Goal: Task Accomplishment & Management: Manage account settings

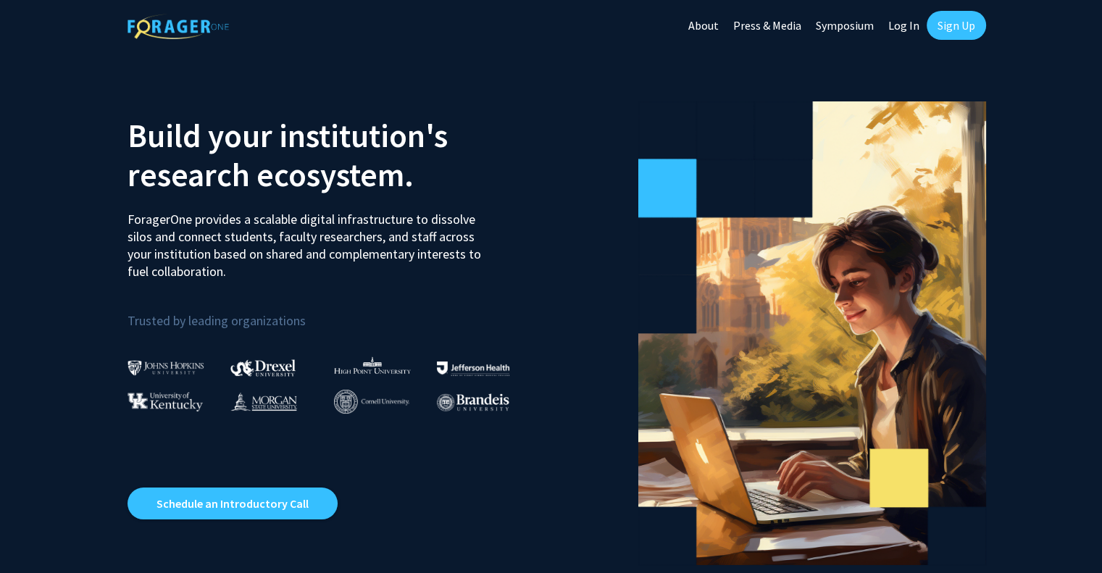
click at [902, 28] on link "Log In" at bounding box center [904, 25] width 46 height 51
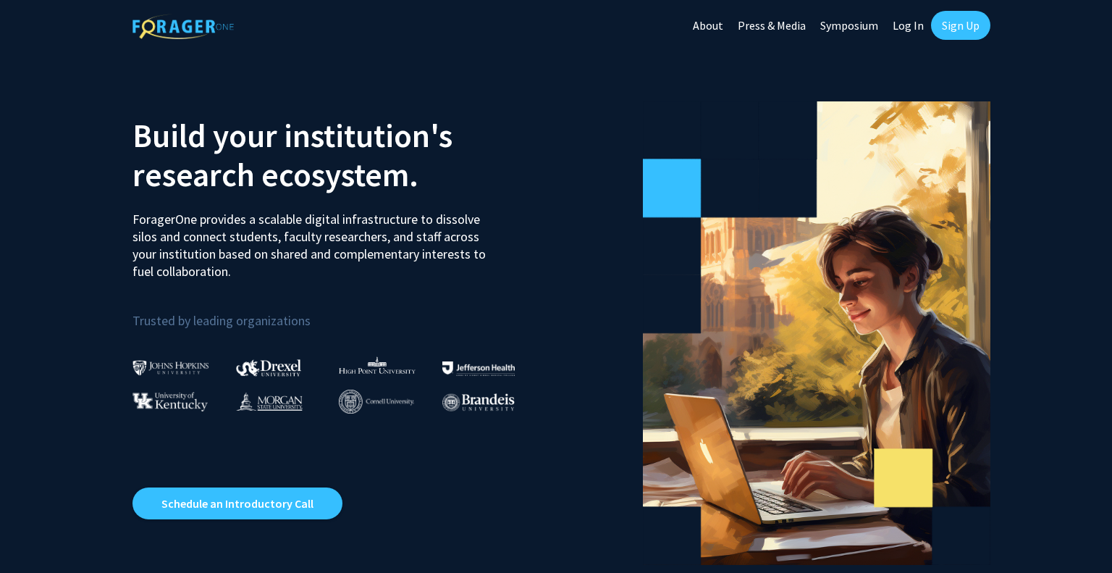
select select
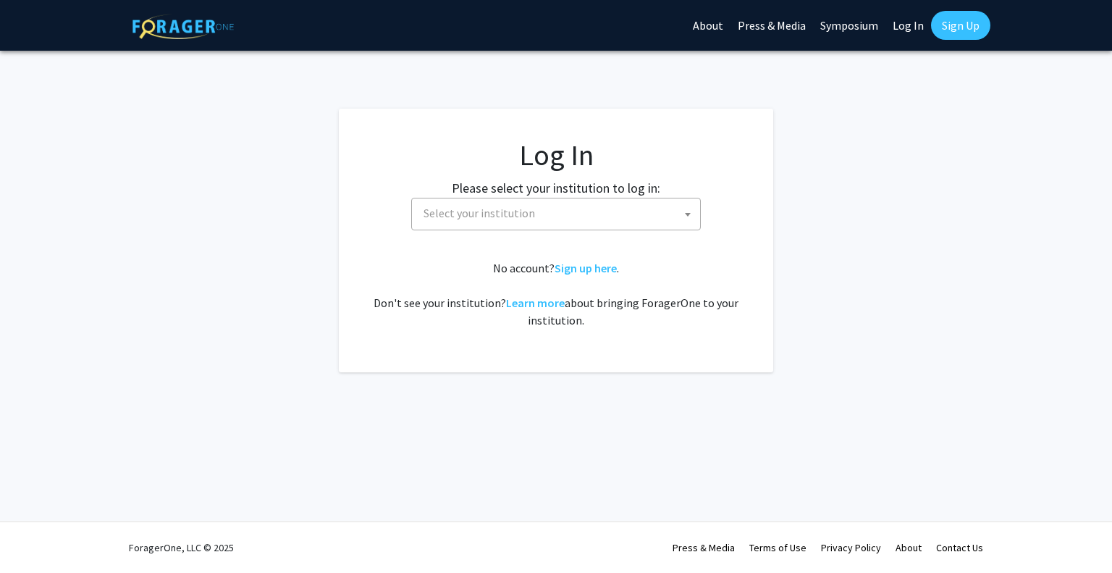
click at [554, 219] on span "Select your institution" at bounding box center [559, 213] width 282 height 30
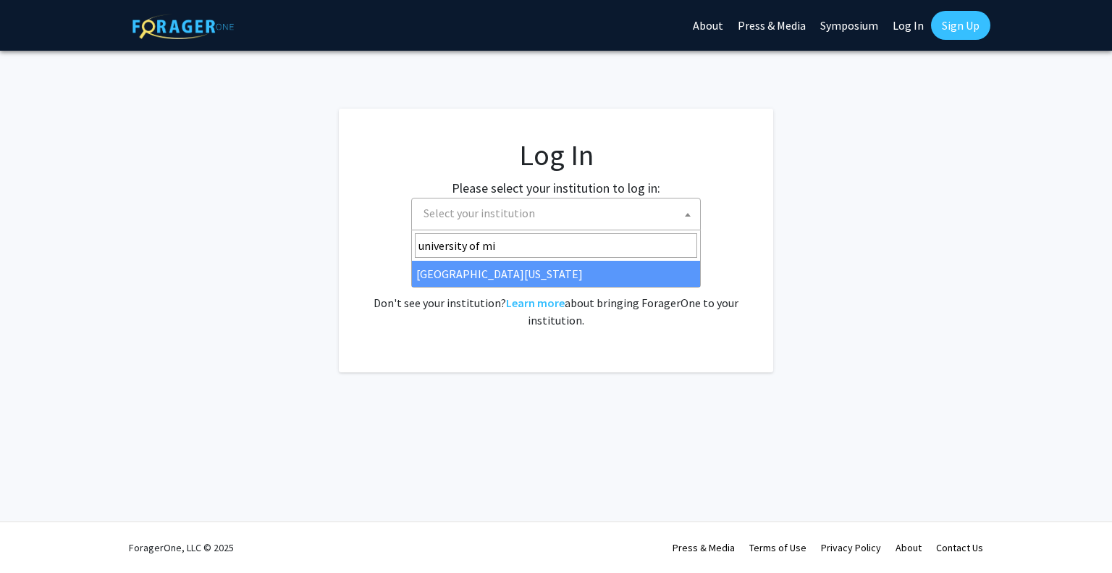
type input "university of mi"
select select "33"
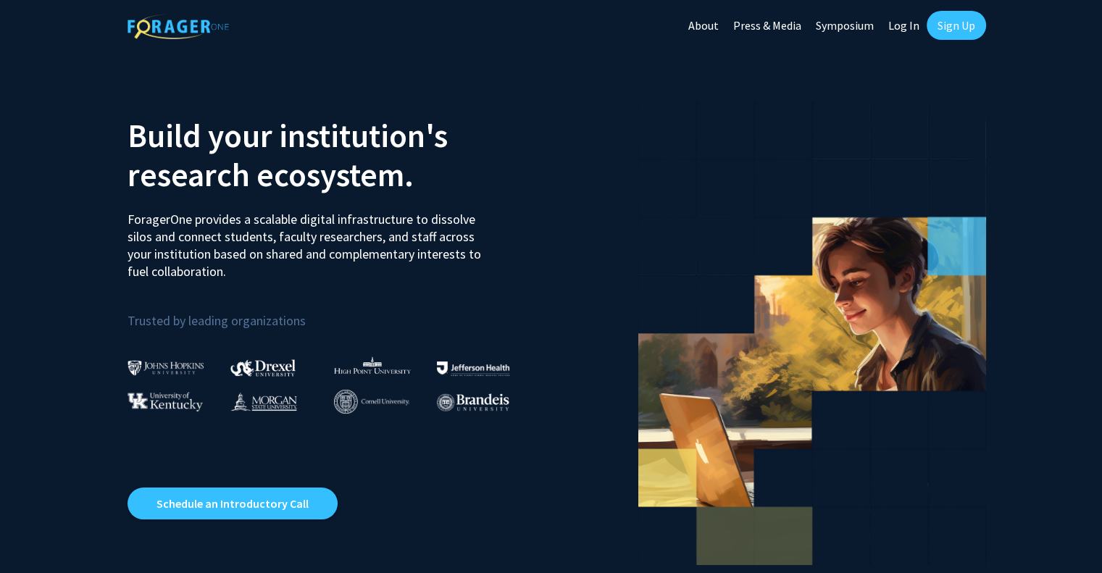
click at [905, 22] on link "Log In" at bounding box center [904, 25] width 46 height 51
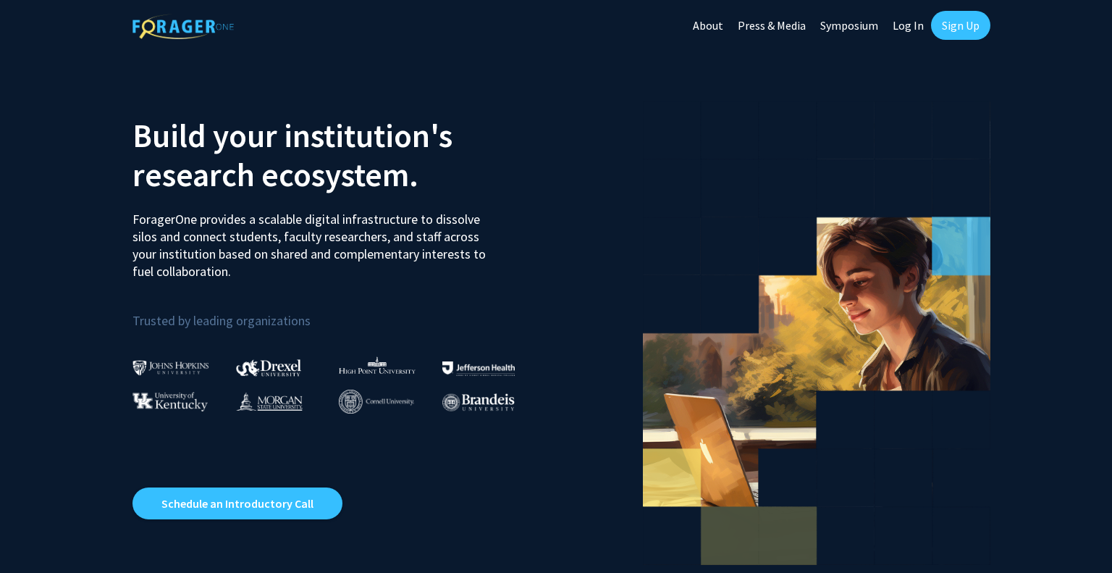
select select
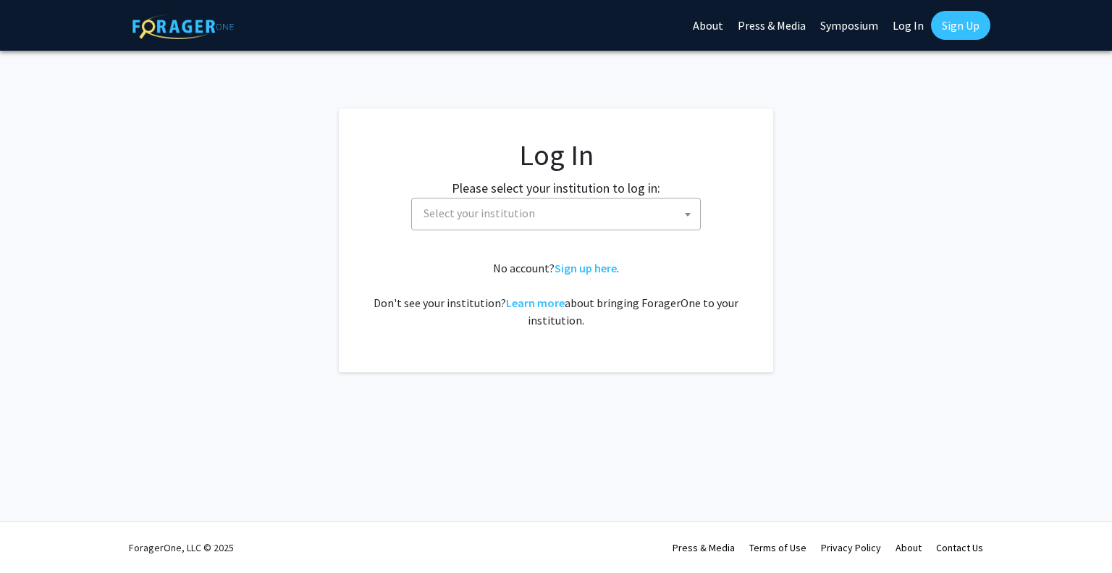
click at [636, 221] on span "Select your institution" at bounding box center [559, 213] width 282 height 30
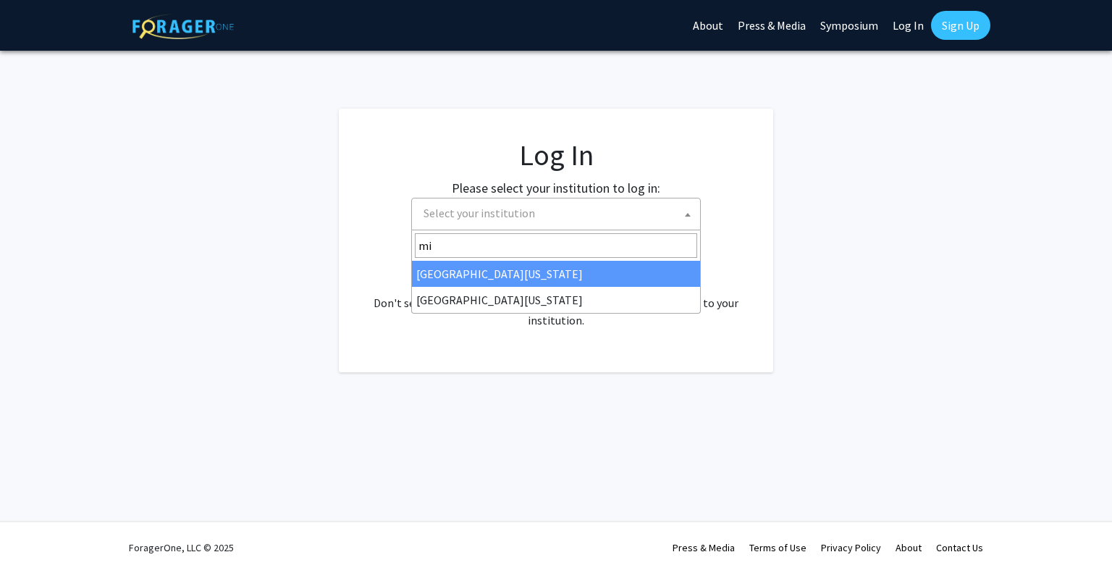
type input "m"
type input "miss"
select select "33"
